Goal: Task Accomplishment & Management: Use online tool/utility

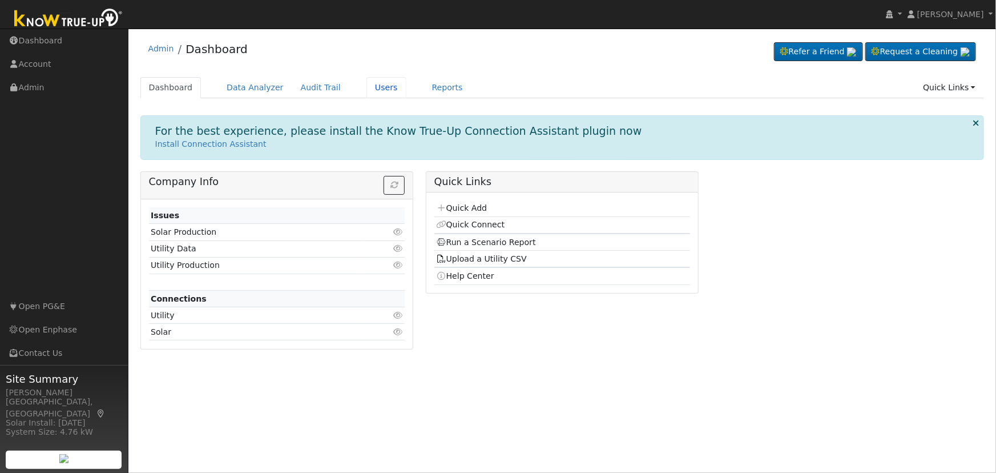
click at [366, 87] on link "Users" at bounding box center [386, 87] width 40 height 21
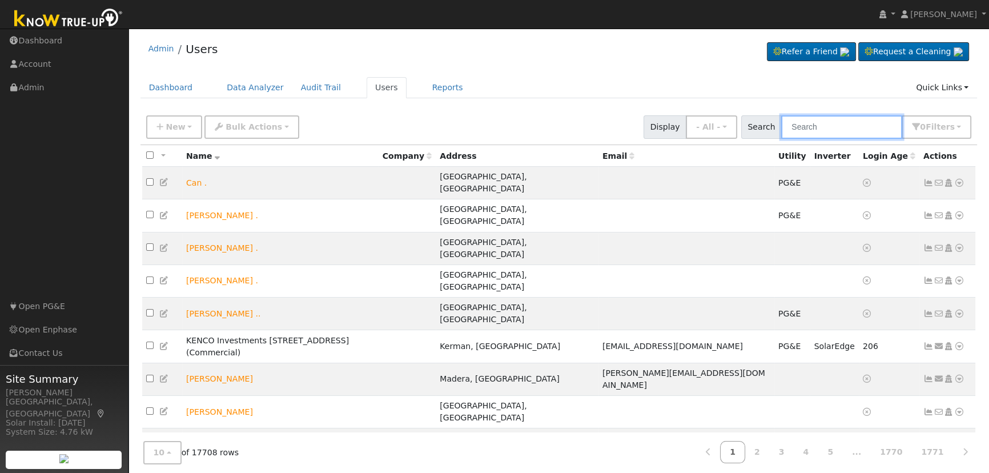
click at [853, 130] on input "text" at bounding box center [841, 126] width 121 height 23
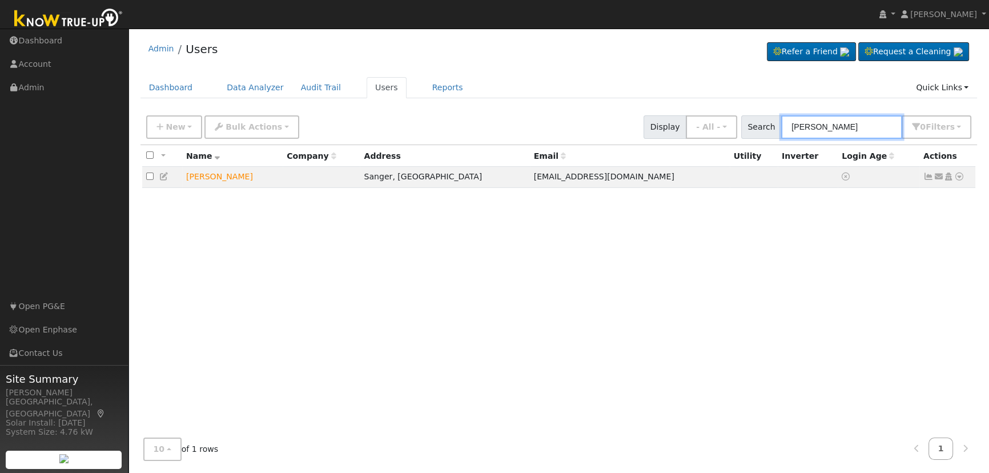
type input "reich"
click at [959, 175] on icon at bounding box center [959, 176] width 10 height 8
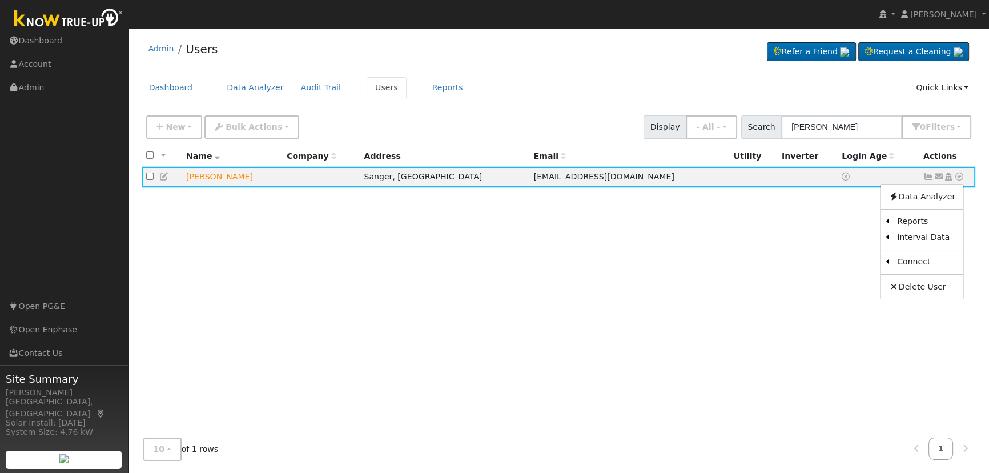
click at [0, 0] on link "Scenario" at bounding box center [0, 0] width 0 height 0
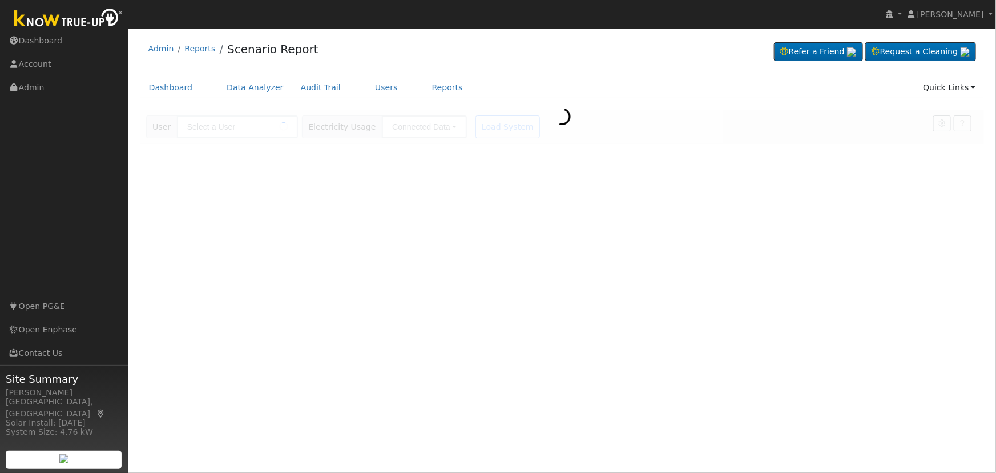
type input "[PERSON_NAME]"
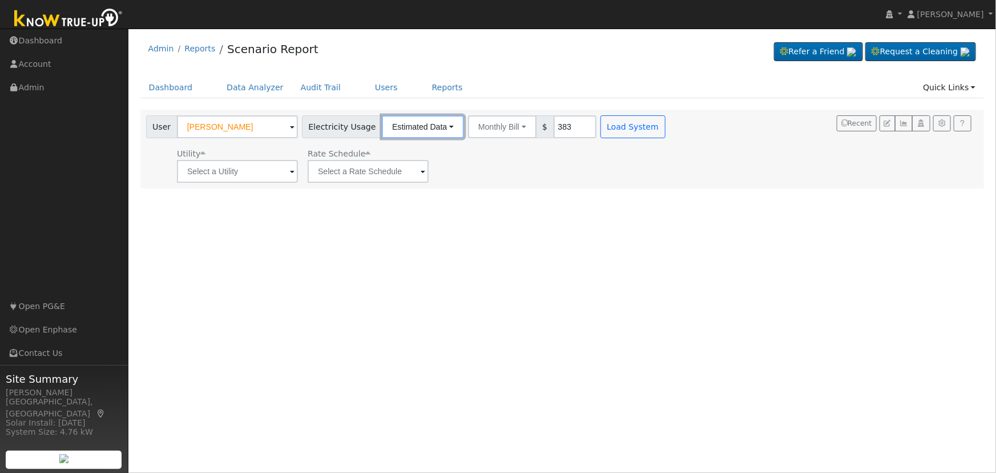
click at [405, 124] on button "Estimated Data" at bounding box center [423, 126] width 82 height 23
click at [424, 166] on link "Estimated Data" at bounding box center [422, 168] width 81 height 16
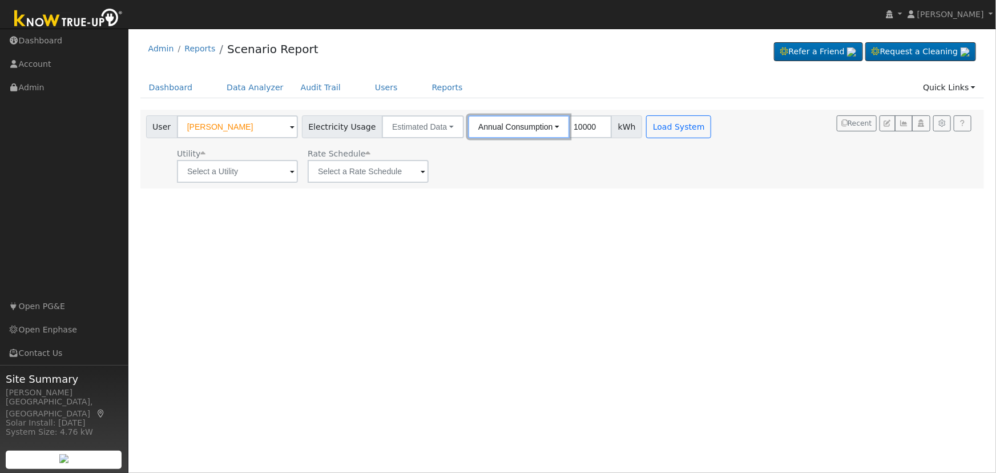
click at [507, 124] on button "Annual Consumption" at bounding box center [519, 126] width 102 height 23
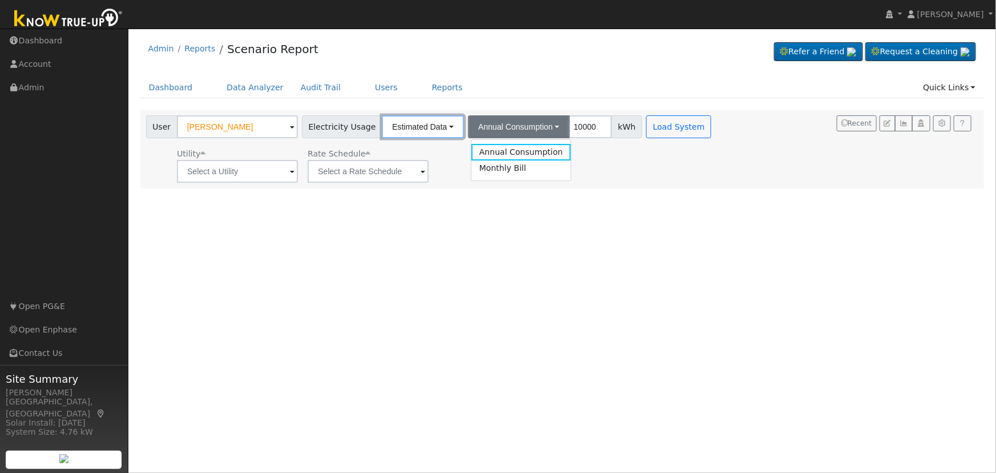
click at [417, 127] on button "Estimated Data" at bounding box center [423, 126] width 82 height 23
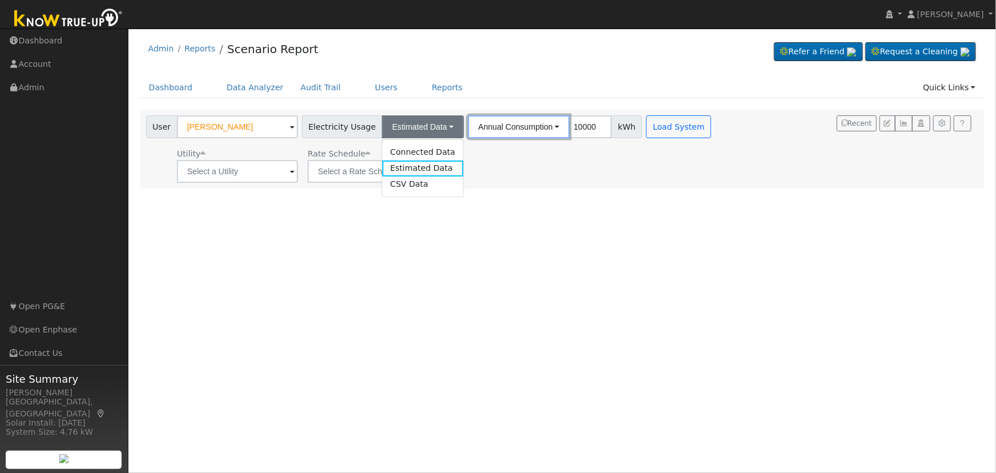
click at [541, 125] on button "Annual Consumption" at bounding box center [519, 126] width 102 height 23
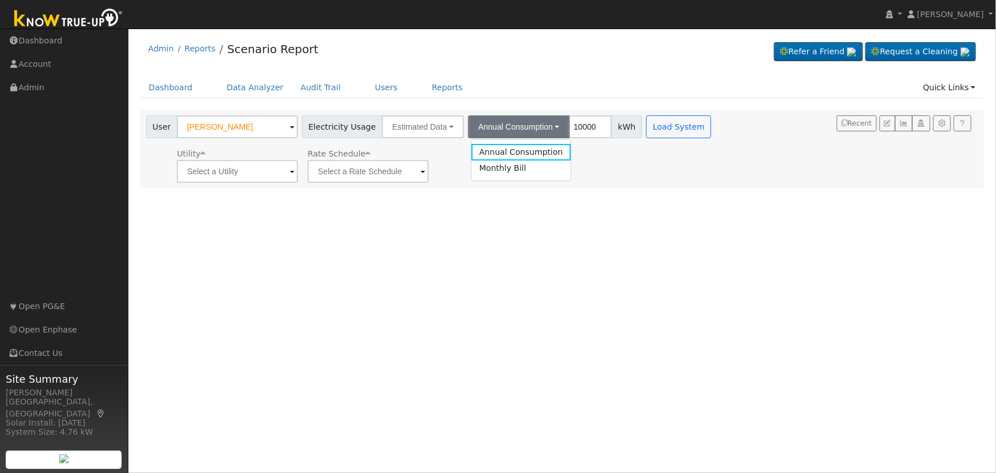
click at [537, 148] on link "Annual Consumption" at bounding box center [521, 152] width 100 height 16
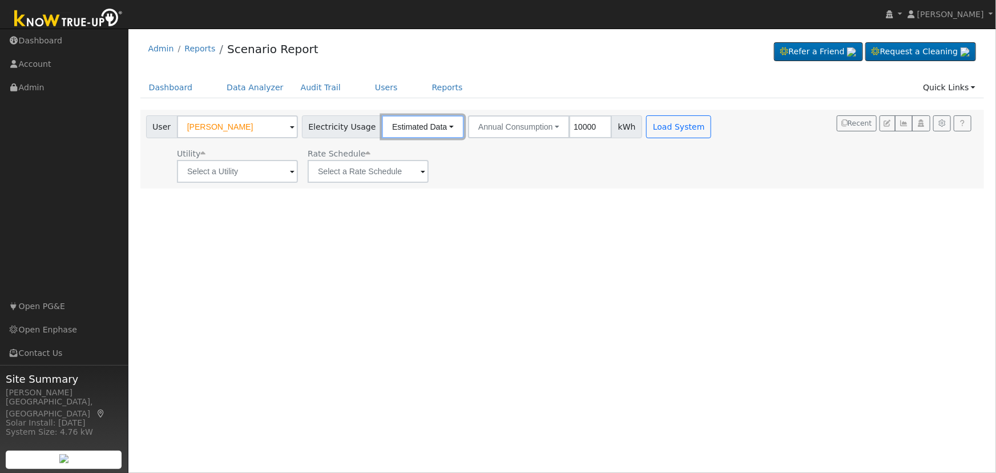
click at [403, 123] on button "Estimated Data" at bounding box center [423, 126] width 82 height 23
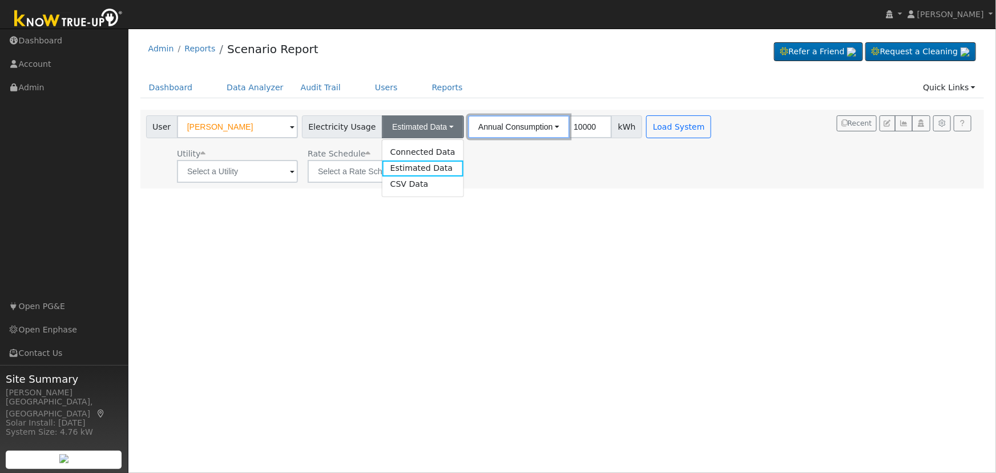
click at [520, 126] on button "Annual Consumption" at bounding box center [519, 126] width 102 height 23
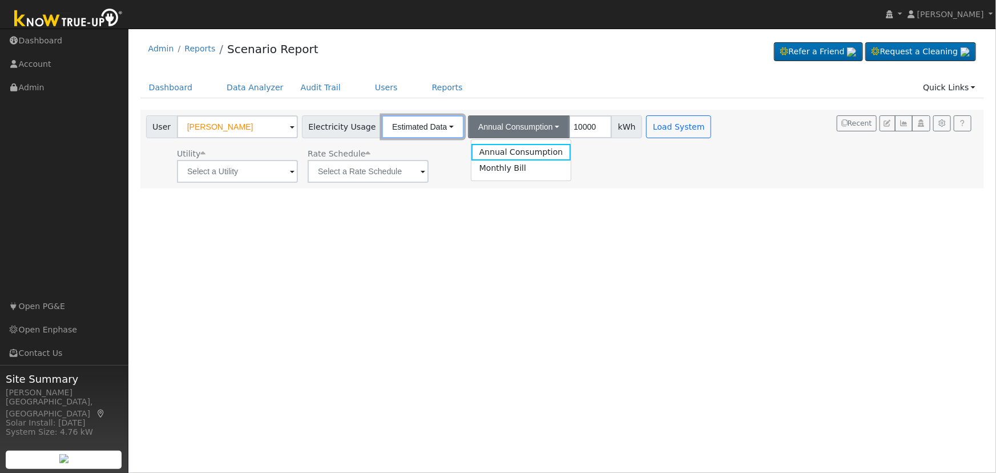
click at [427, 124] on button "Estimated Data" at bounding box center [423, 126] width 82 height 23
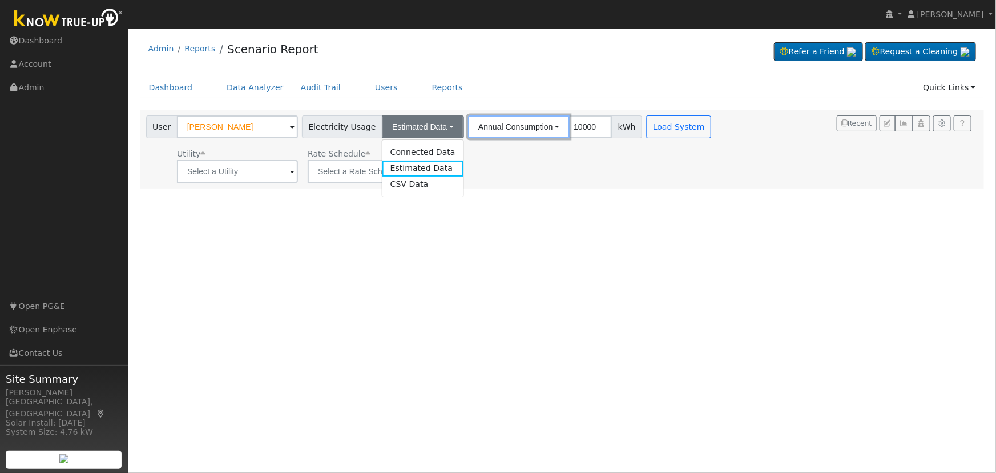
click at [525, 122] on button "Annual Consumption" at bounding box center [519, 126] width 102 height 23
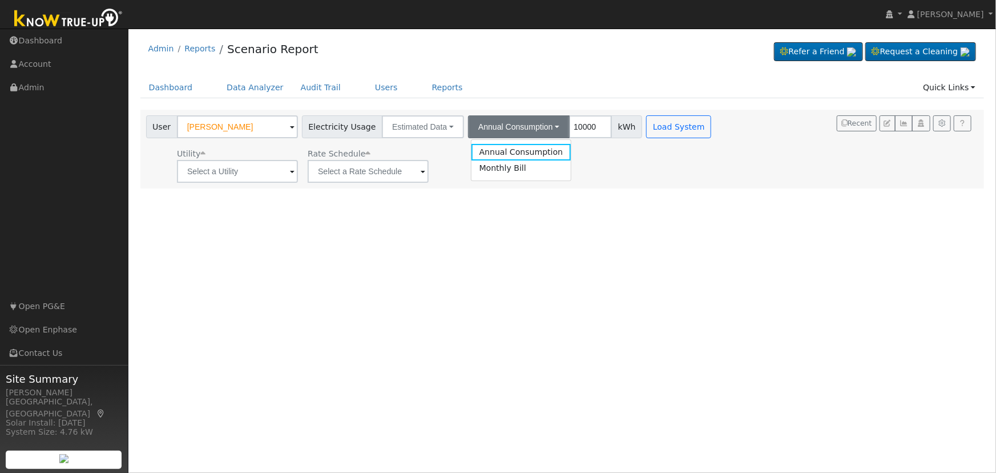
click at [516, 152] on link "Annual Consumption" at bounding box center [521, 152] width 100 height 16
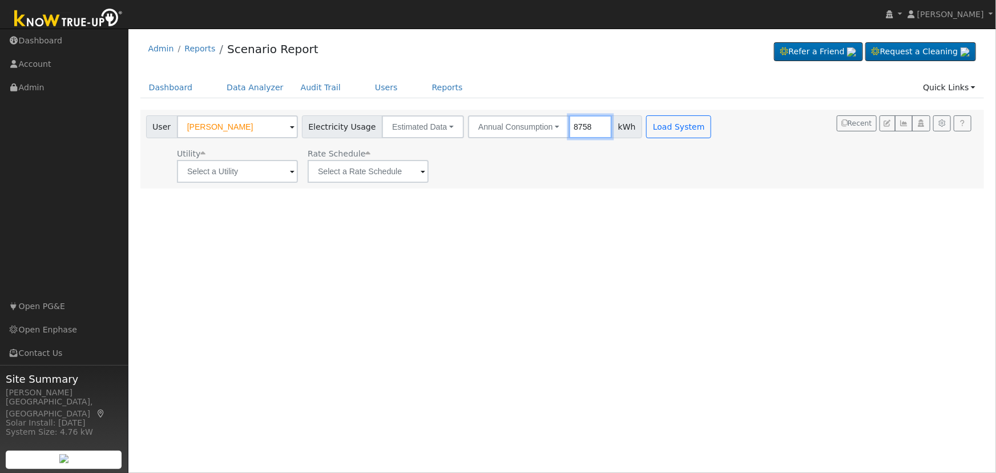
type input "8758"
click at [615, 244] on div "User Profile First name Last name Email Email Notifications No Emails No Emails…" at bounding box center [562, 251] width 868 height 444
click at [257, 172] on input "text" at bounding box center [237, 171] width 121 height 23
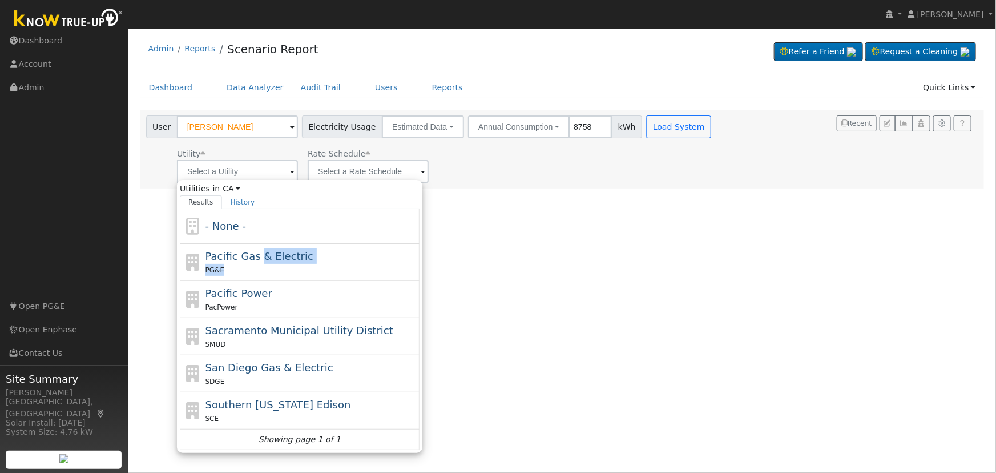
click at [256, 262] on div "Pacific Gas & Electric PG&E" at bounding box center [311, 261] width 212 height 27
type input "Pacific Gas & Electric"
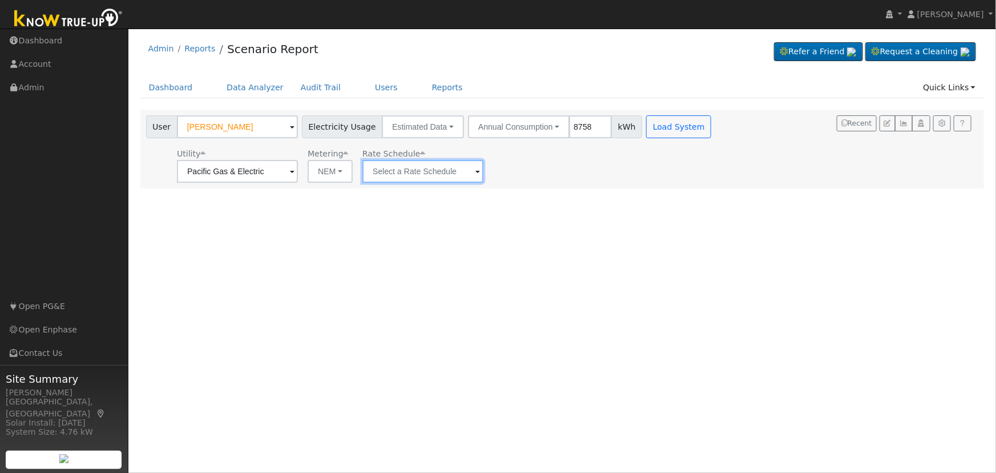
click at [298, 168] on input "text" at bounding box center [237, 171] width 121 height 23
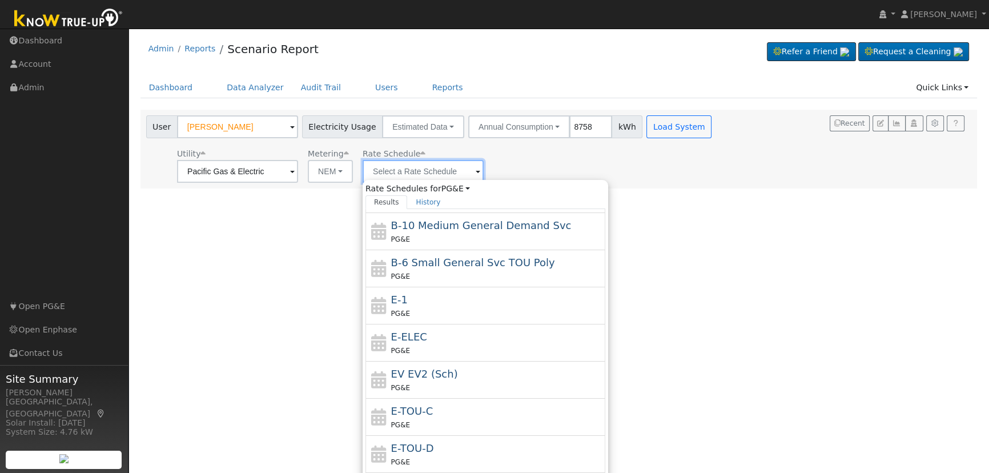
scroll to position [103, 0]
click at [424, 413] on span "E-TOU-C" at bounding box center [412, 410] width 42 height 12
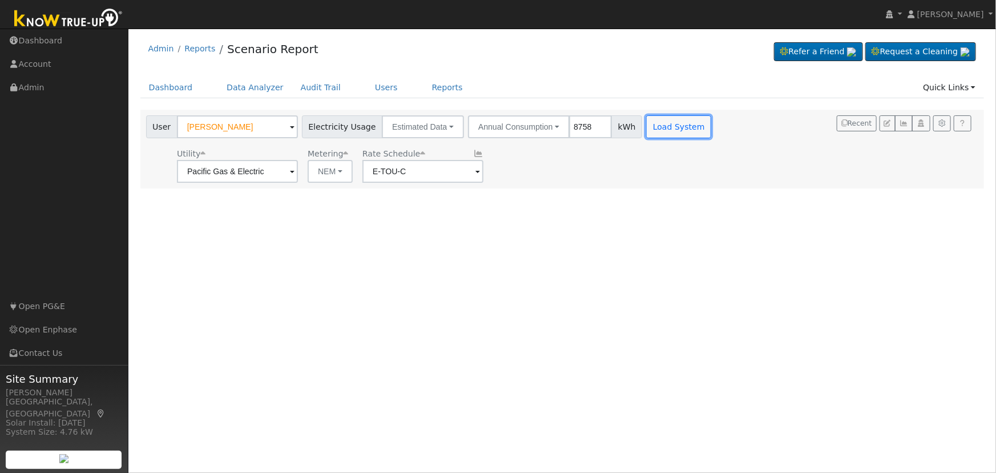
click at [655, 125] on button "Load System" at bounding box center [678, 126] width 65 height 23
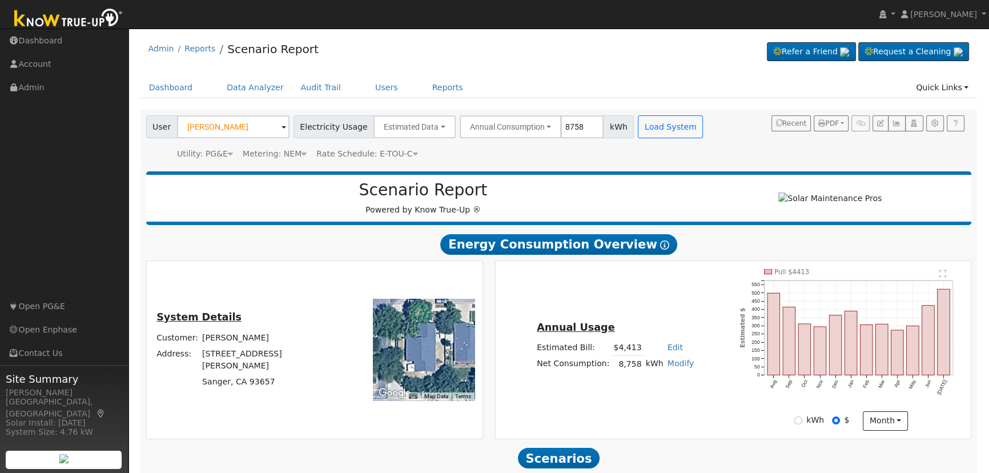
click at [394, 154] on span "Rate Schedule: E-TOU-C" at bounding box center [366, 153] width 101 height 9
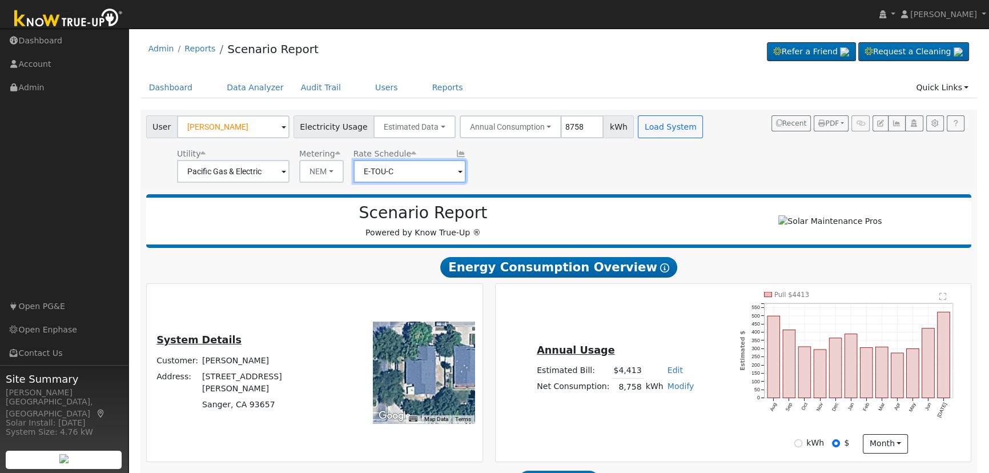
click at [289, 167] on input "E-TOU-C" at bounding box center [233, 171] width 112 height 23
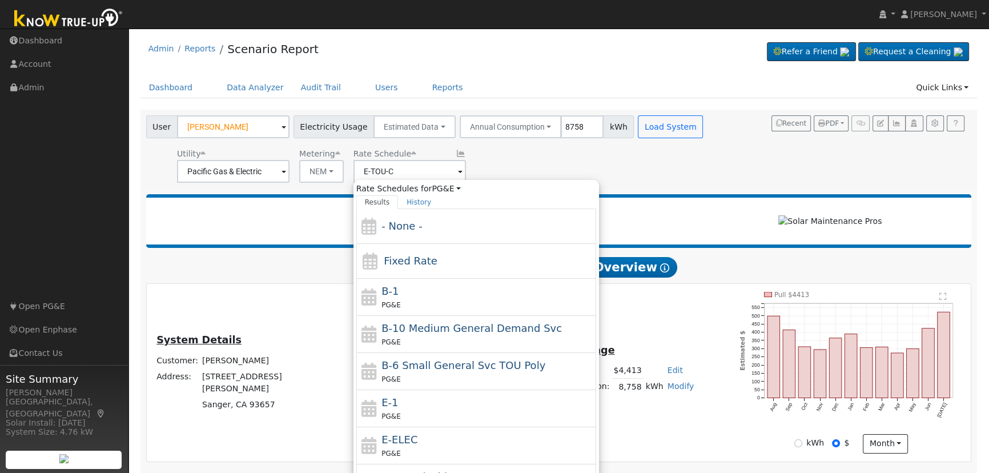
click at [426, 407] on div "E-1 PG&E" at bounding box center [487, 407] width 212 height 27
type input "E-1"
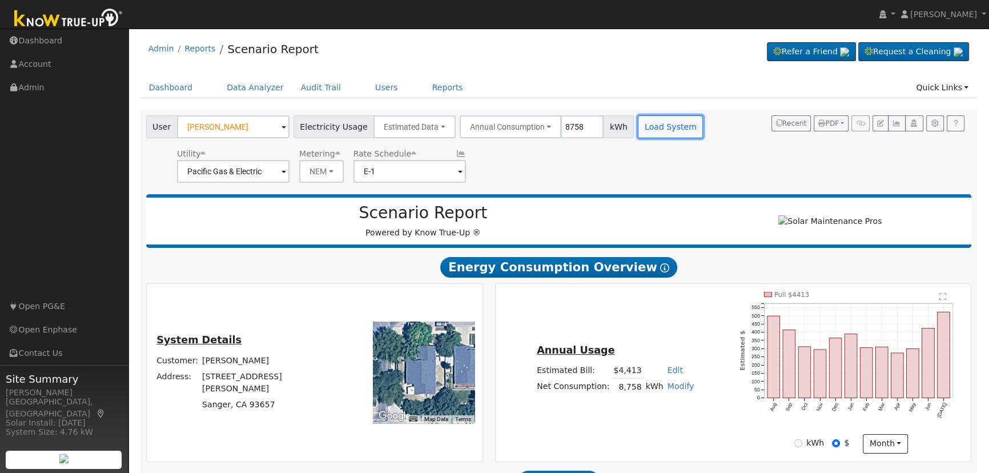
click at [651, 118] on button "Load System" at bounding box center [670, 126] width 65 height 23
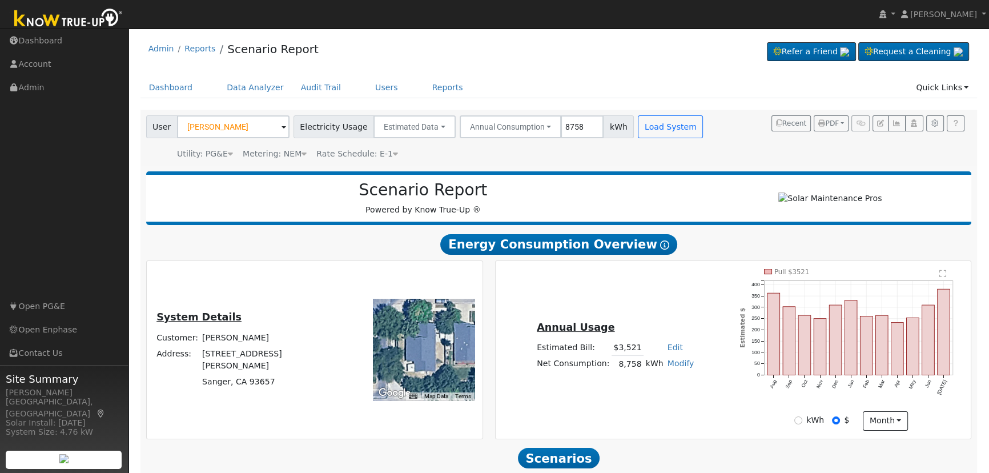
click at [670, 352] on link "Edit" at bounding box center [674, 346] width 15 height 9
type input "3772"
click at [675, 305] on div "Annual Usage Estimated Bill: $3,521 Edit Estimated Bill $ 3772 Annual Net Consu…" at bounding box center [732, 350] width 471 height 162
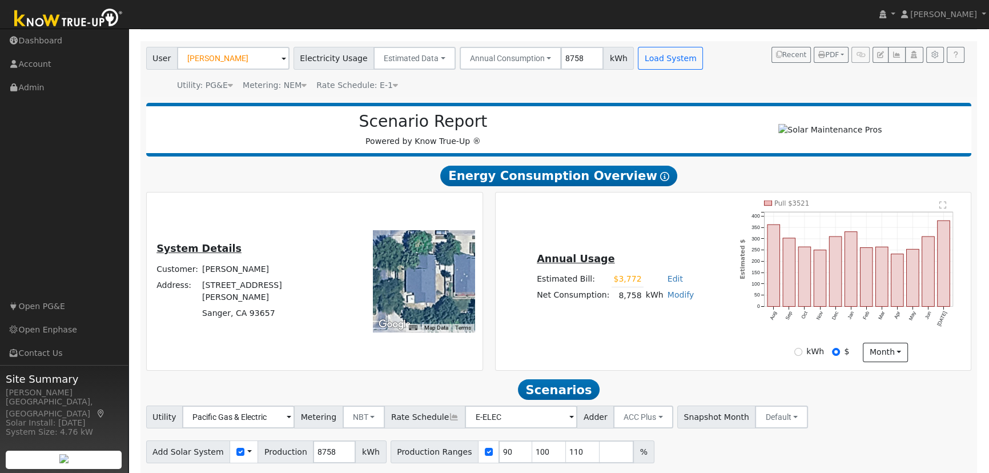
scroll to position [109, 0]
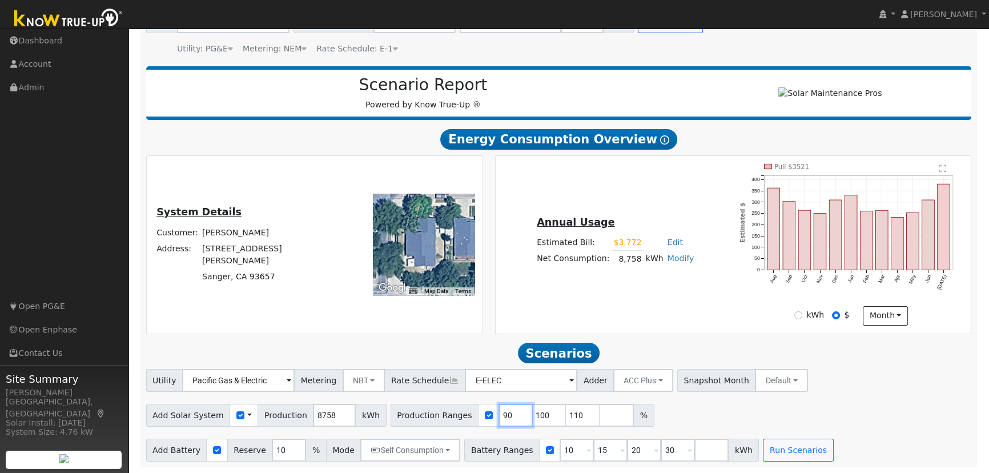
click at [498, 416] on input "90" at bounding box center [515, 415] width 34 height 23
type input "100"
type input "110"
click at [498, 416] on input "100" at bounding box center [515, 415] width 34 height 23
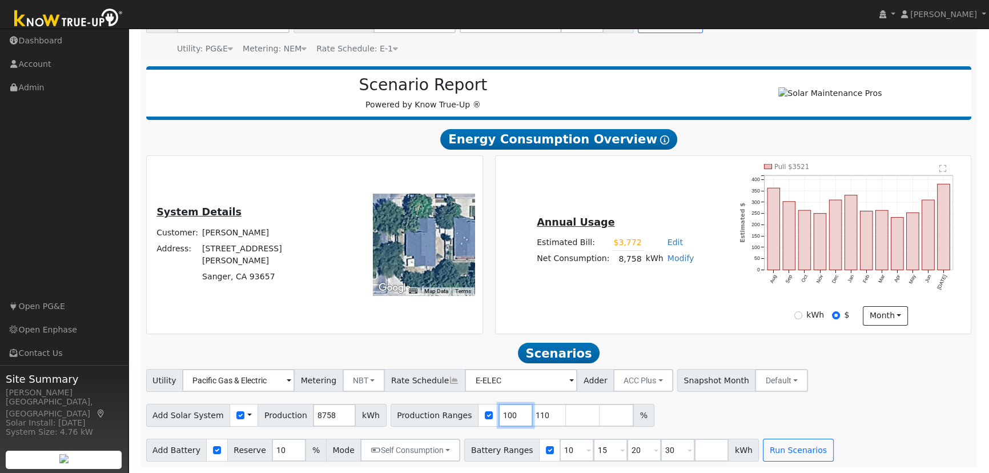
type input "110"
click at [498, 416] on input "110" at bounding box center [515, 415] width 34 height 23
click at [498, 416] on input "number" at bounding box center [515, 415] width 34 height 23
type input "120"
click at [272, 451] on input "10" at bounding box center [289, 449] width 34 height 23
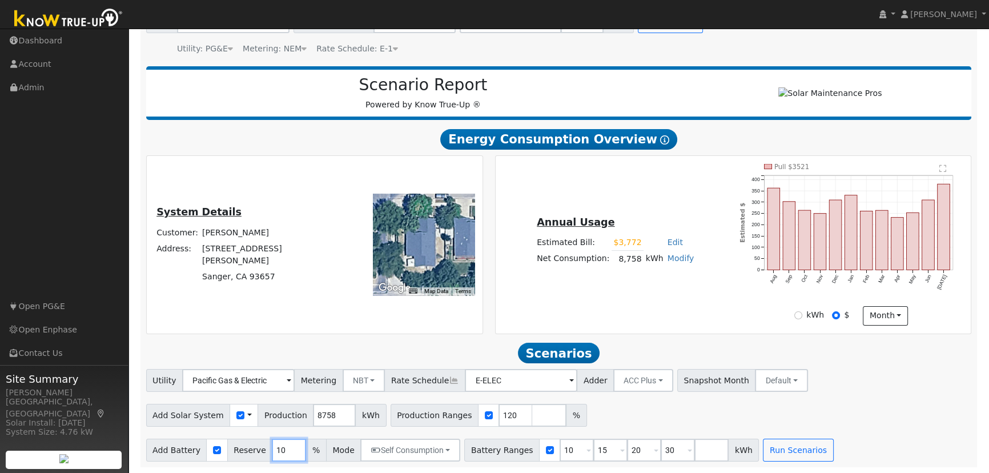
click at [272, 451] on input "10" at bounding box center [289, 449] width 34 height 23
type input "20"
click at [559, 451] on input "10" at bounding box center [576, 449] width 34 height 23
click at [559, 451] on input "1" at bounding box center [576, 449] width 34 height 23
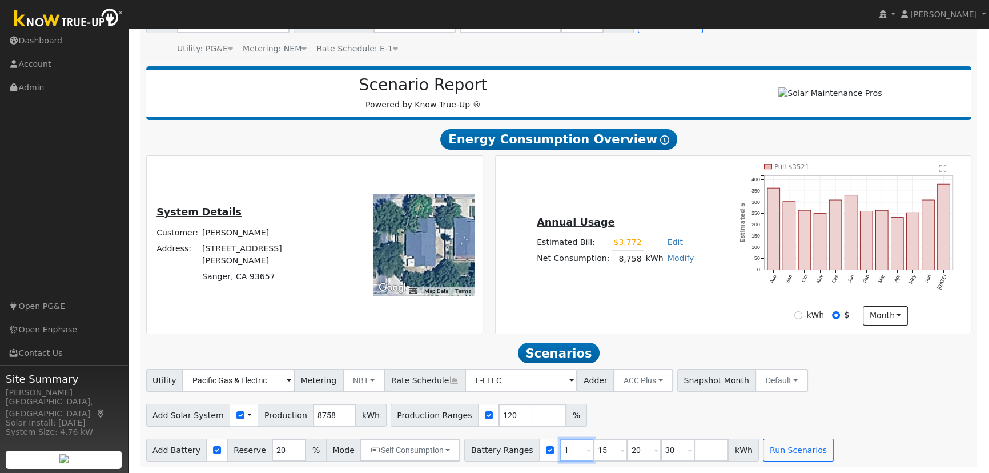
type input "15"
type input "20"
type input "30"
click at [559, 451] on input "15" at bounding box center [576, 449] width 34 height 23
type input "20"
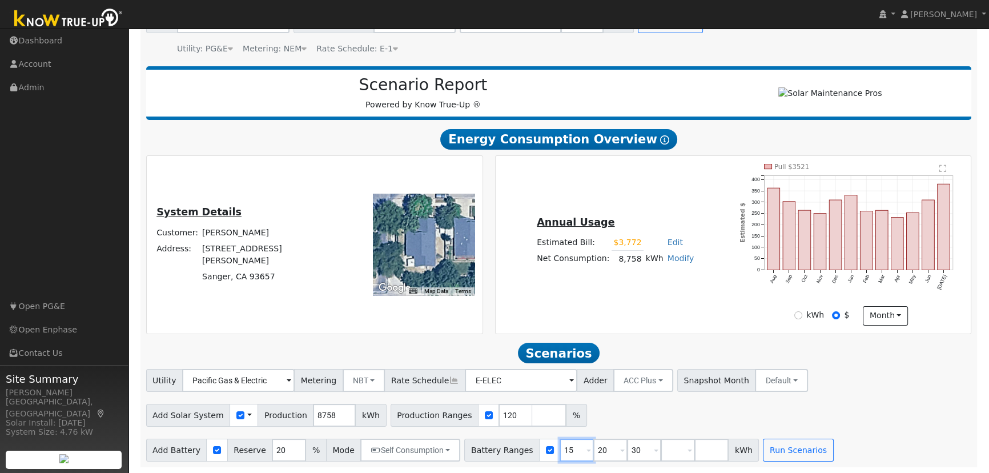
type input "30"
type input "3"
type input "13.5"
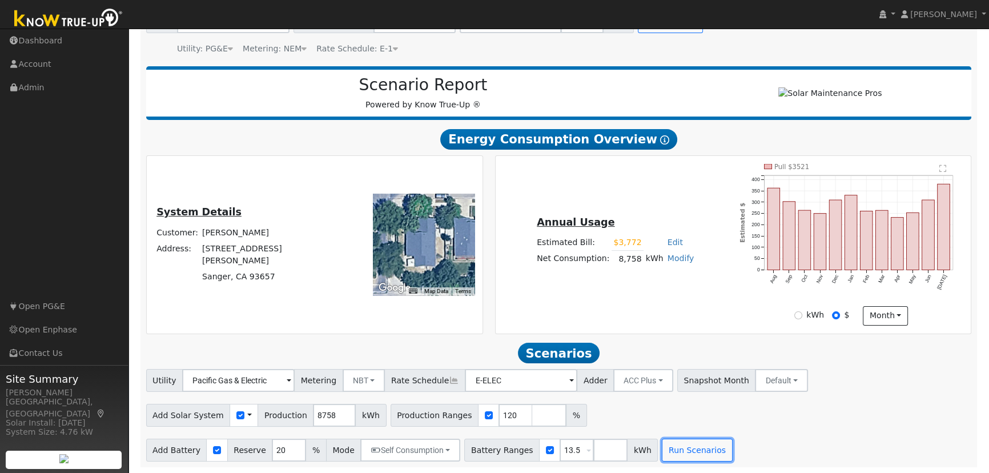
click at [675, 447] on button "Run Scenarios" at bounding box center [697, 449] width 70 height 23
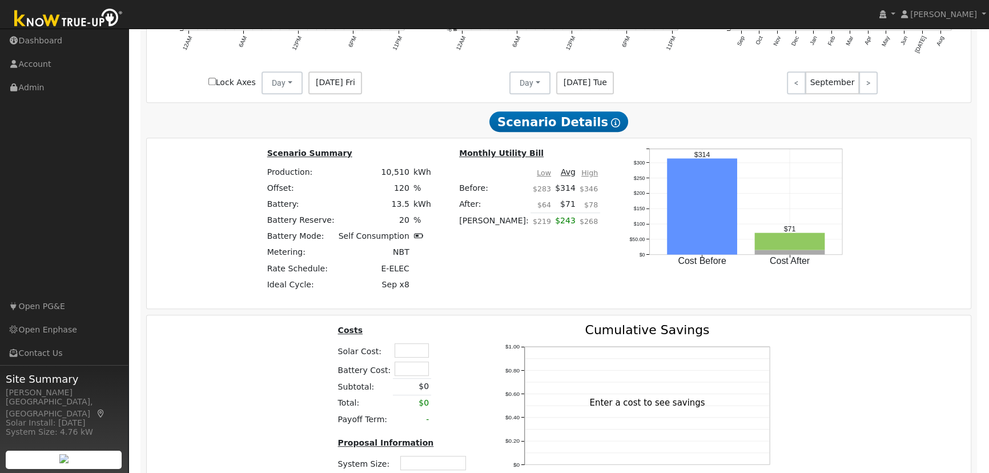
scroll to position [780, 0]
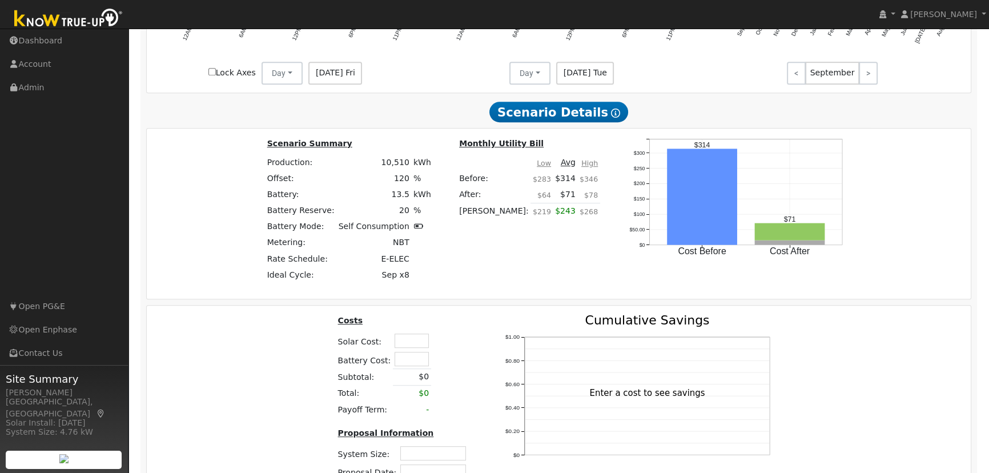
click at [405, 342] on input "text" at bounding box center [411, 340] width 34 height 14
click at [452, 342] on table "Costs Solar Cost: $42,500 Battery Cost: Subtotal: $0 Total: $0 Payoff Term: -" at bounding box center [404, 366] width 136 height 104
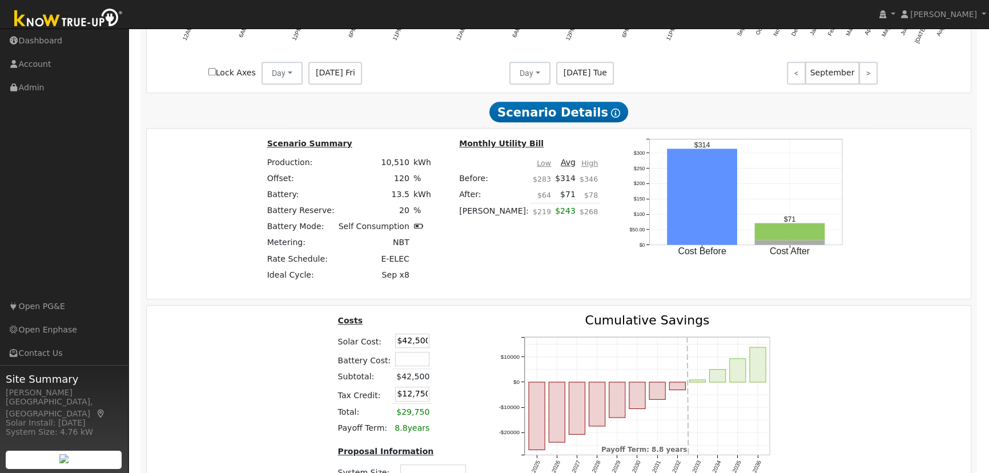
click at [414, 348] on input "$42,500" at bounding box center [412, 340] width 34 height 14
type input "$26,000"
type input "$7,800"
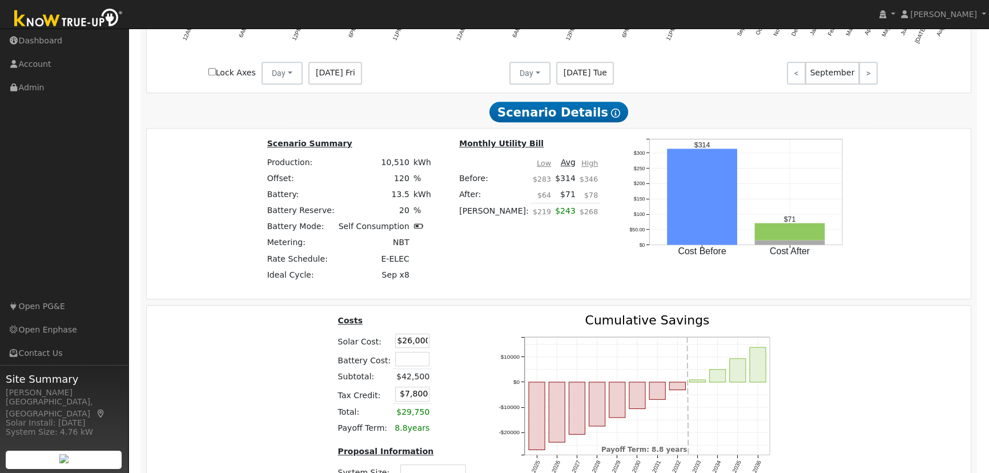
click at [413, 362] on input "text" at bounding box center [412, 359] width 34 height 14
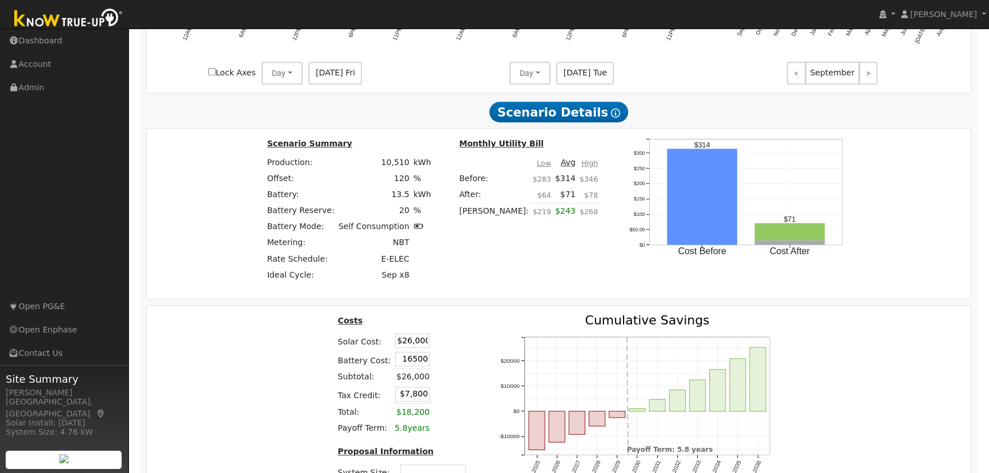
type input "$16,500"
type input "$12,750"
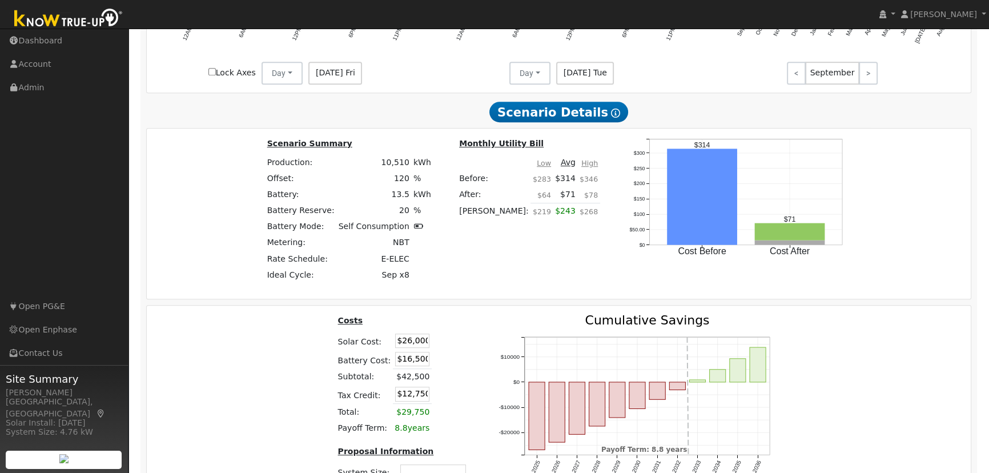
click at [455, 349] on table "Costs Solar Cost: $26,000 Battery Cost: $16,500 Subtotal: $42,500 Tax Credit: $…" at bounding box center [404, 375] width 136 height 122
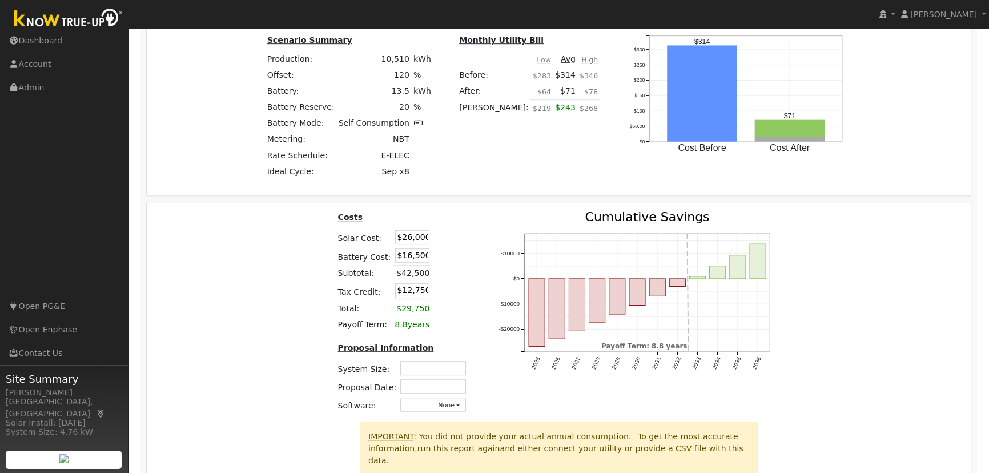
scroll to position [884, 0]
click at [442, 368] on input "text" at bounding box center [433, 367] width 66 height 14
type input "7.38"
click at [437, 385] on input "text" at bounding box center [433, 385] width 66 height 14
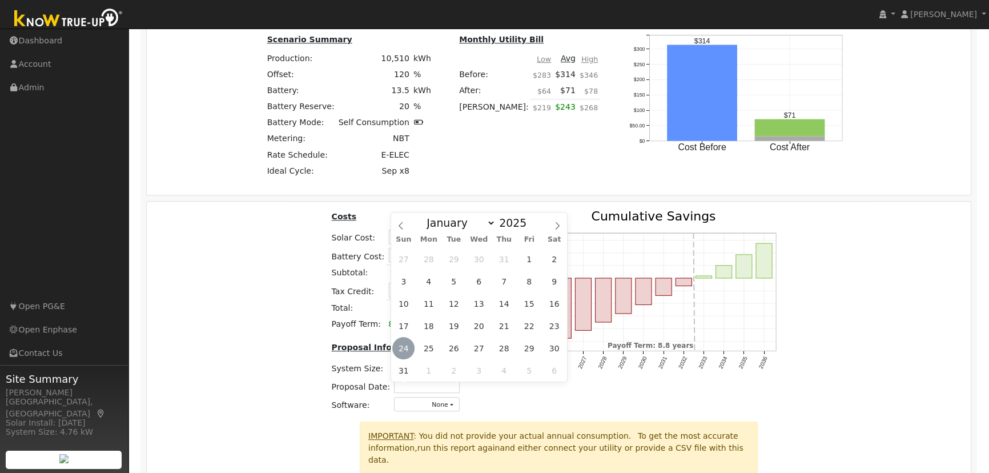
click at [405, 342] on span "24" at bounding box center [403, 348] width 22 height 22
type input "[DATE]"
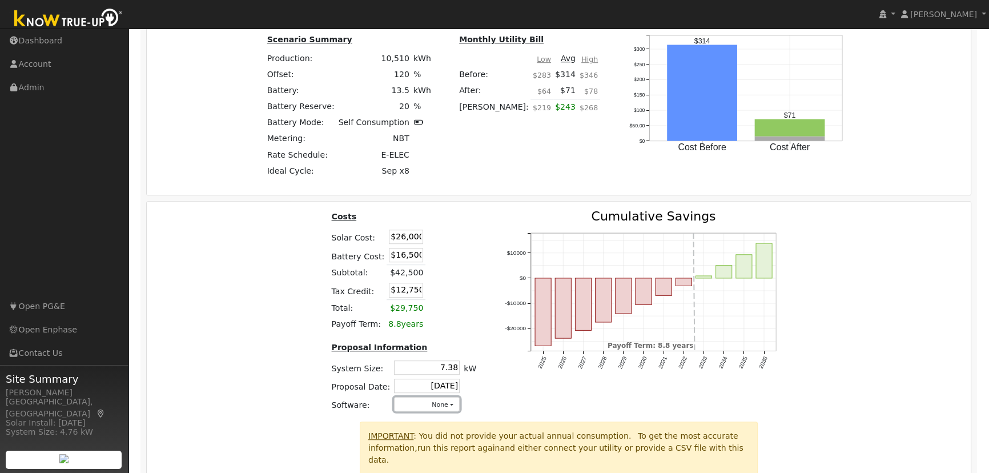
click at [443, 406] on button "None" at bounding box center [427, 404] width 66 height 14
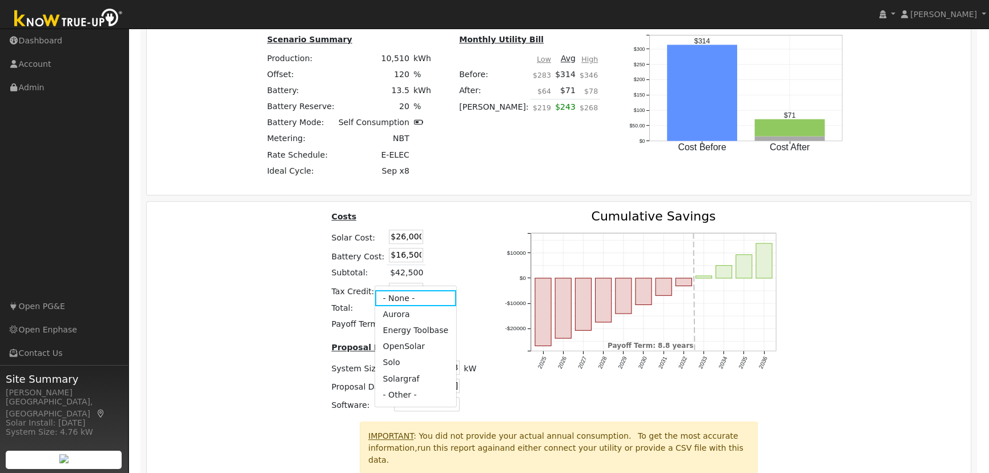
click at [394, 306] on link "Aurora" at bounding box center [415, 314] width 82 height 16
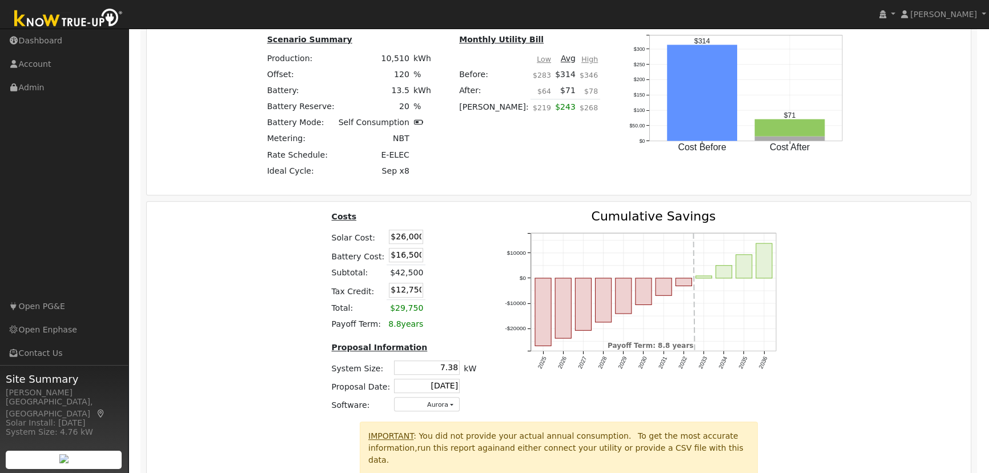
click at [926, 296] on div "Costs Solar Cost: $26,000 Battery Cost: $16,500 Subtotal: $42,500 Tax Credit: $…" at bounding box center [559, 315] width 832 height 211
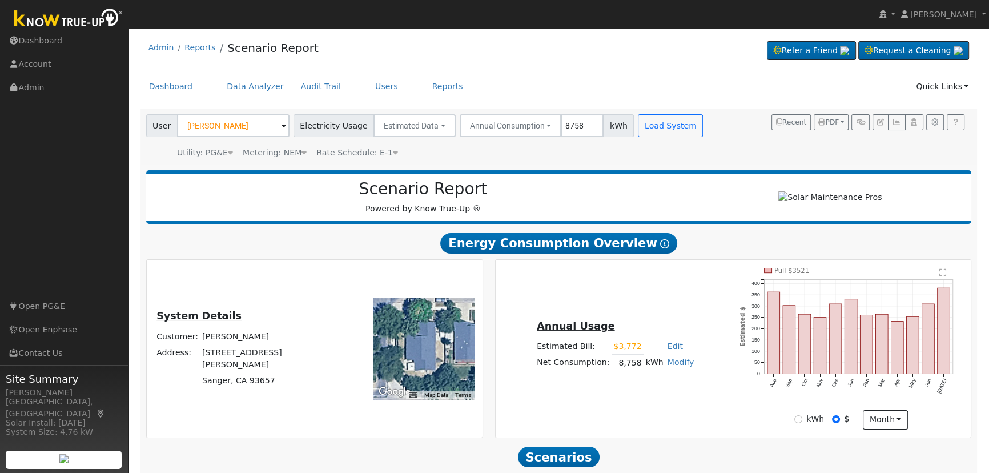
scroll to position [0, 0]
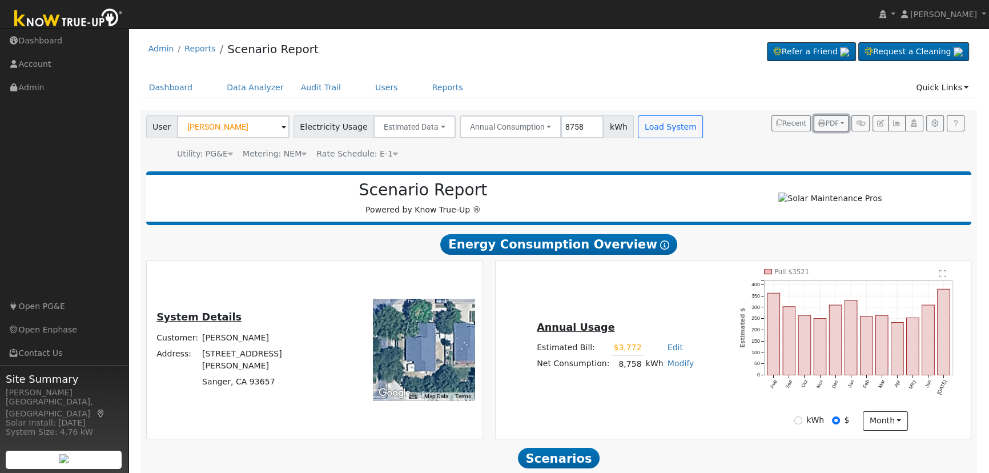
click at [842, 120] on button "PDF" at bounding box center [830, 123] width 35 height 16
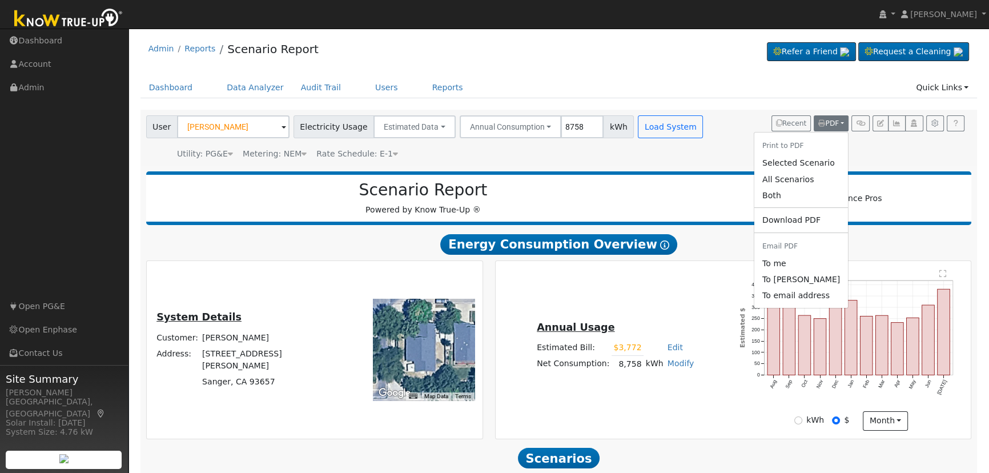
click at [796, 200] on link "Both" at bounding box center [801, 195] width 94 height 16
